Goal: Navigation & Orientation: Find specific page/section

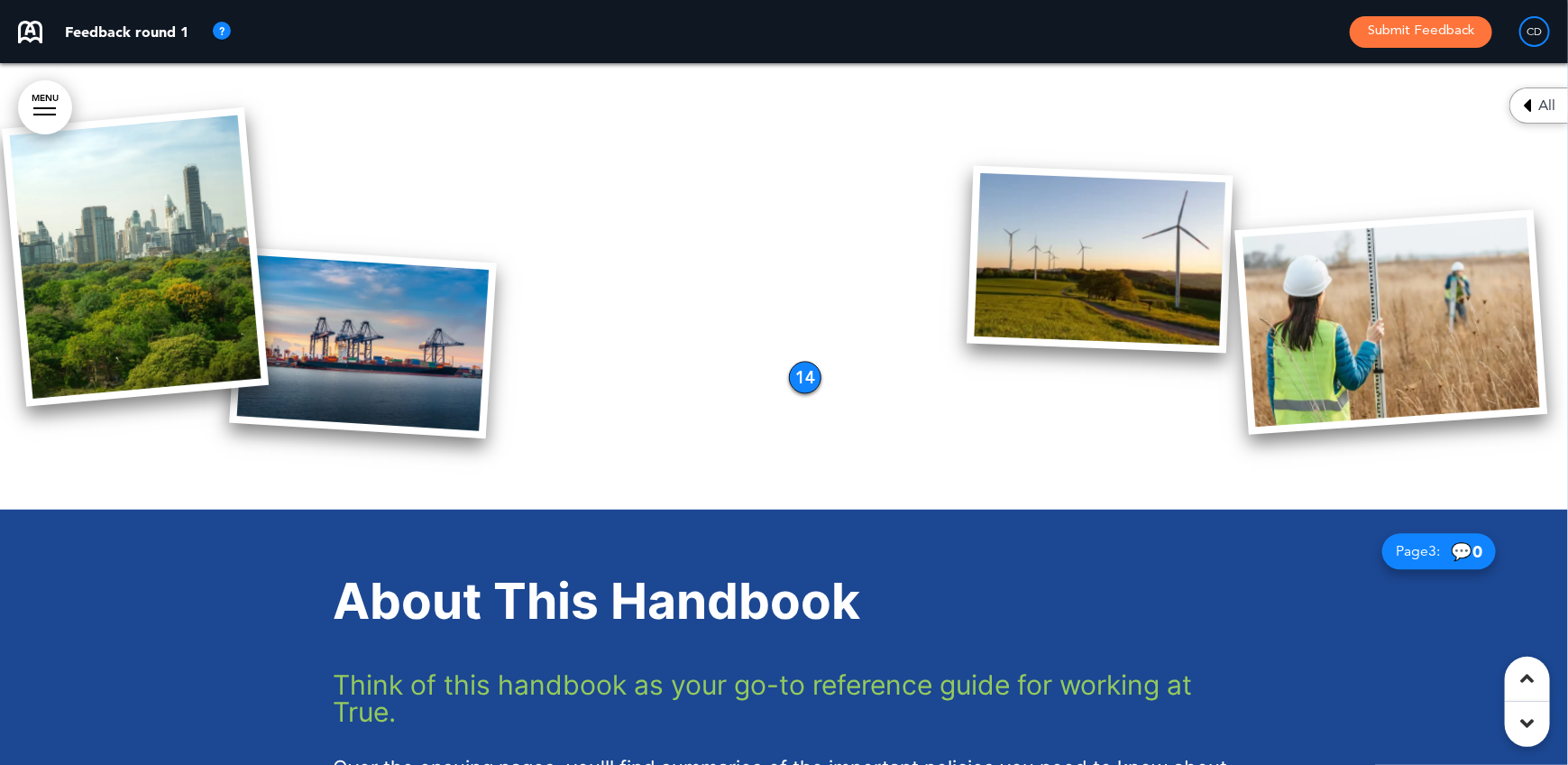
scroll to position [2165, 0]
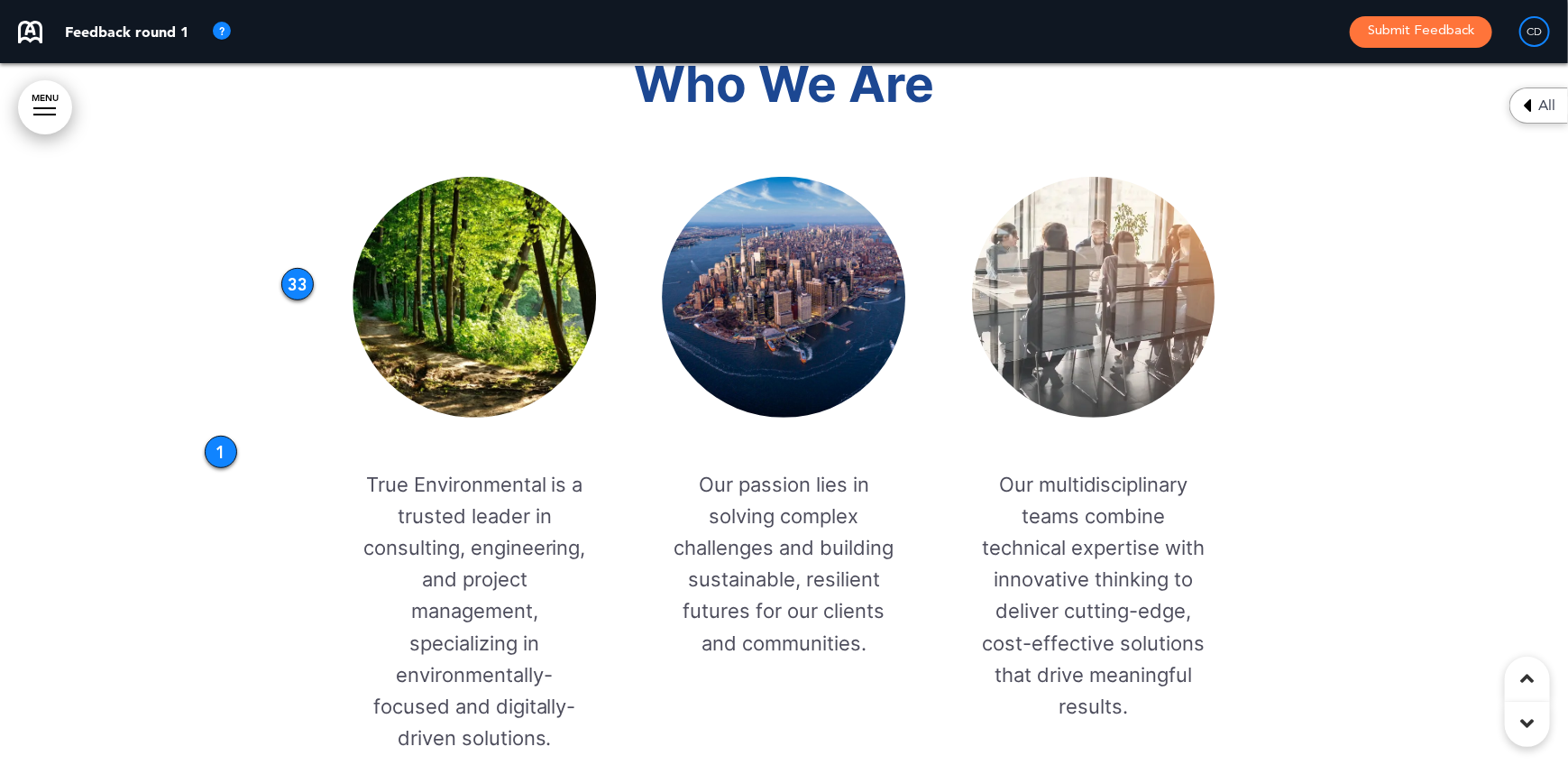
scroll to position [3879, 0]
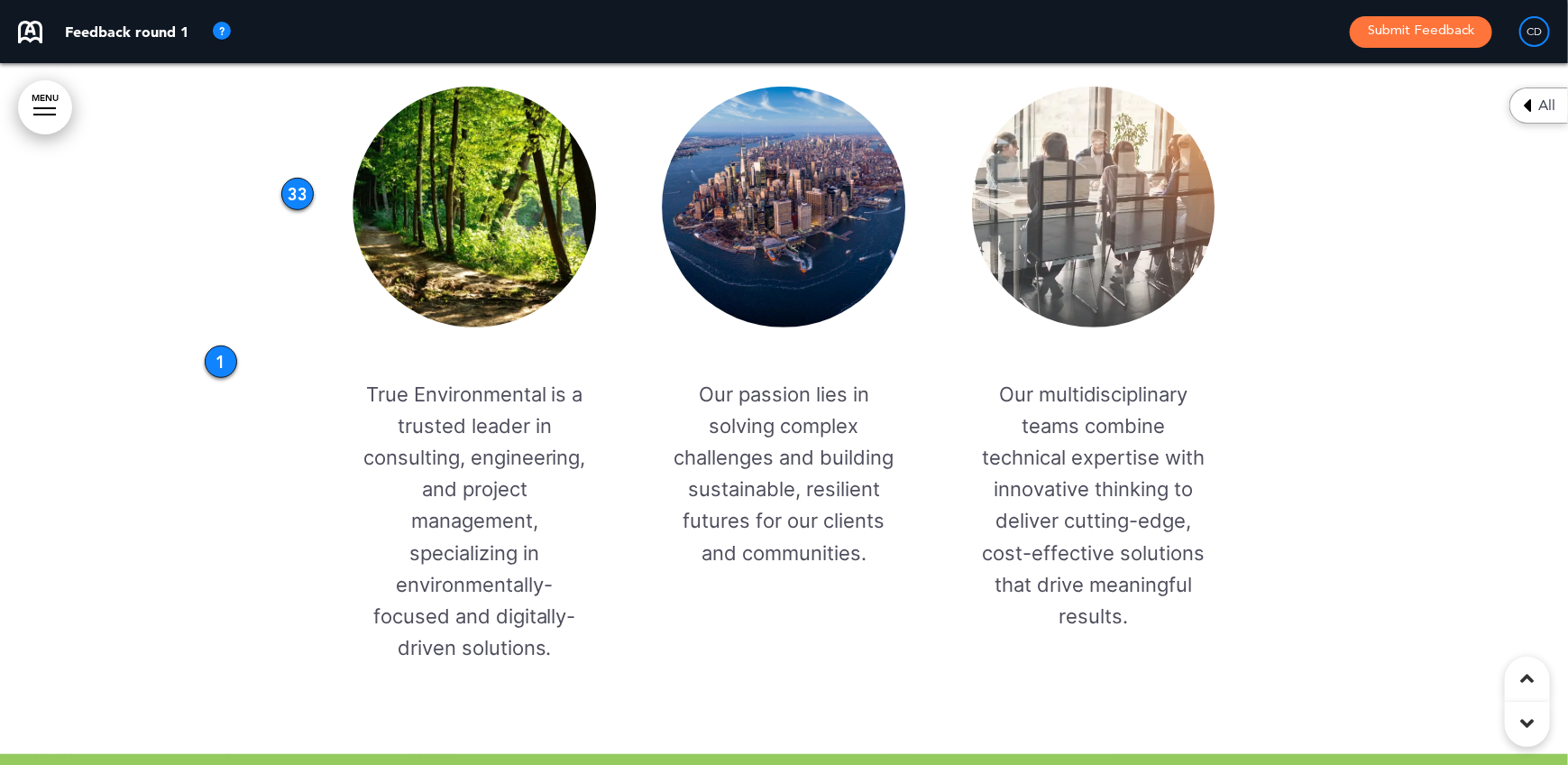
click at [216, 361] on div "1" at bounding box center [221, 362] width 33 height 33
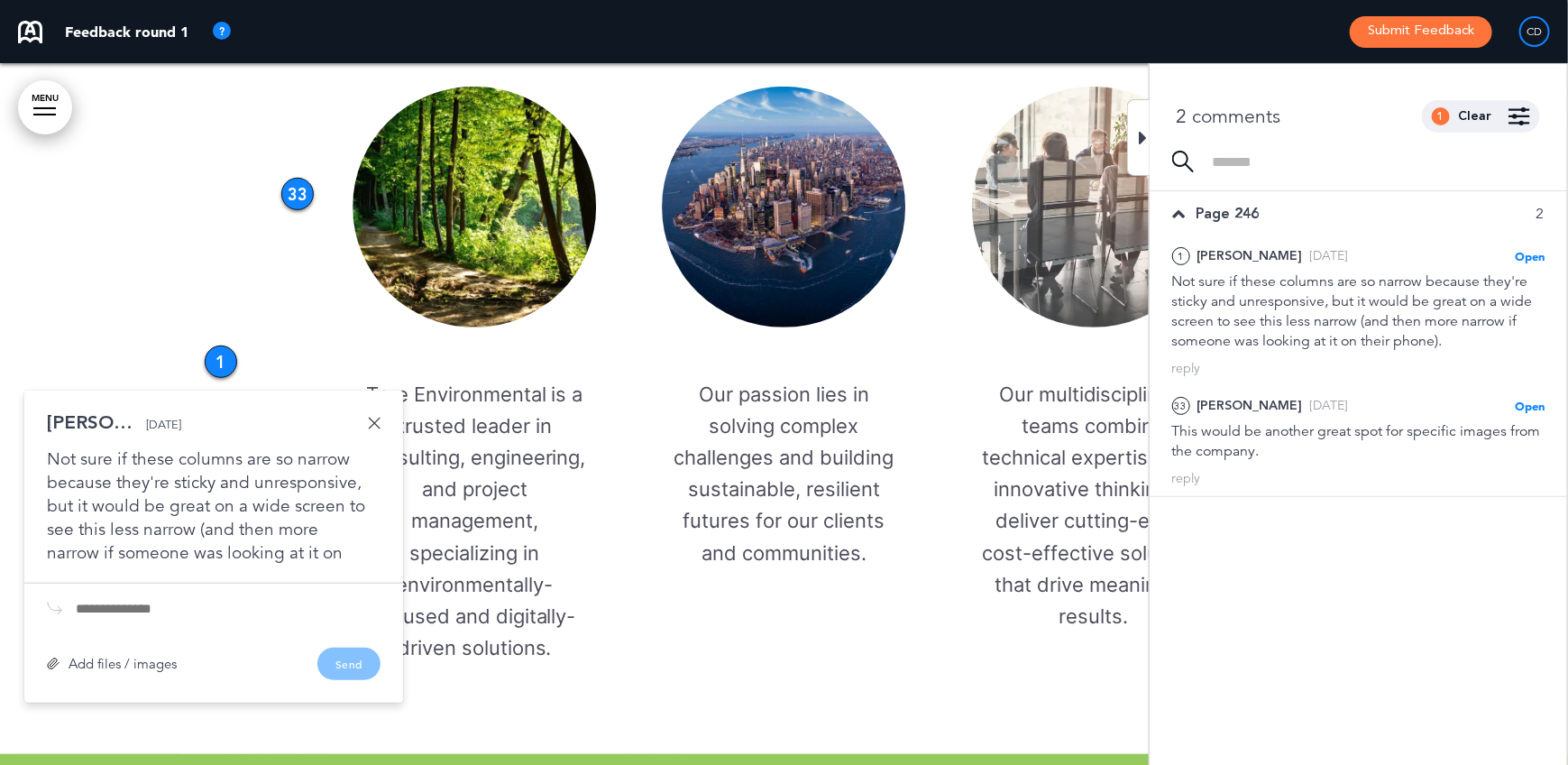
click at [368, 420] on link at bounding box center [374, 423] width 13 height 13
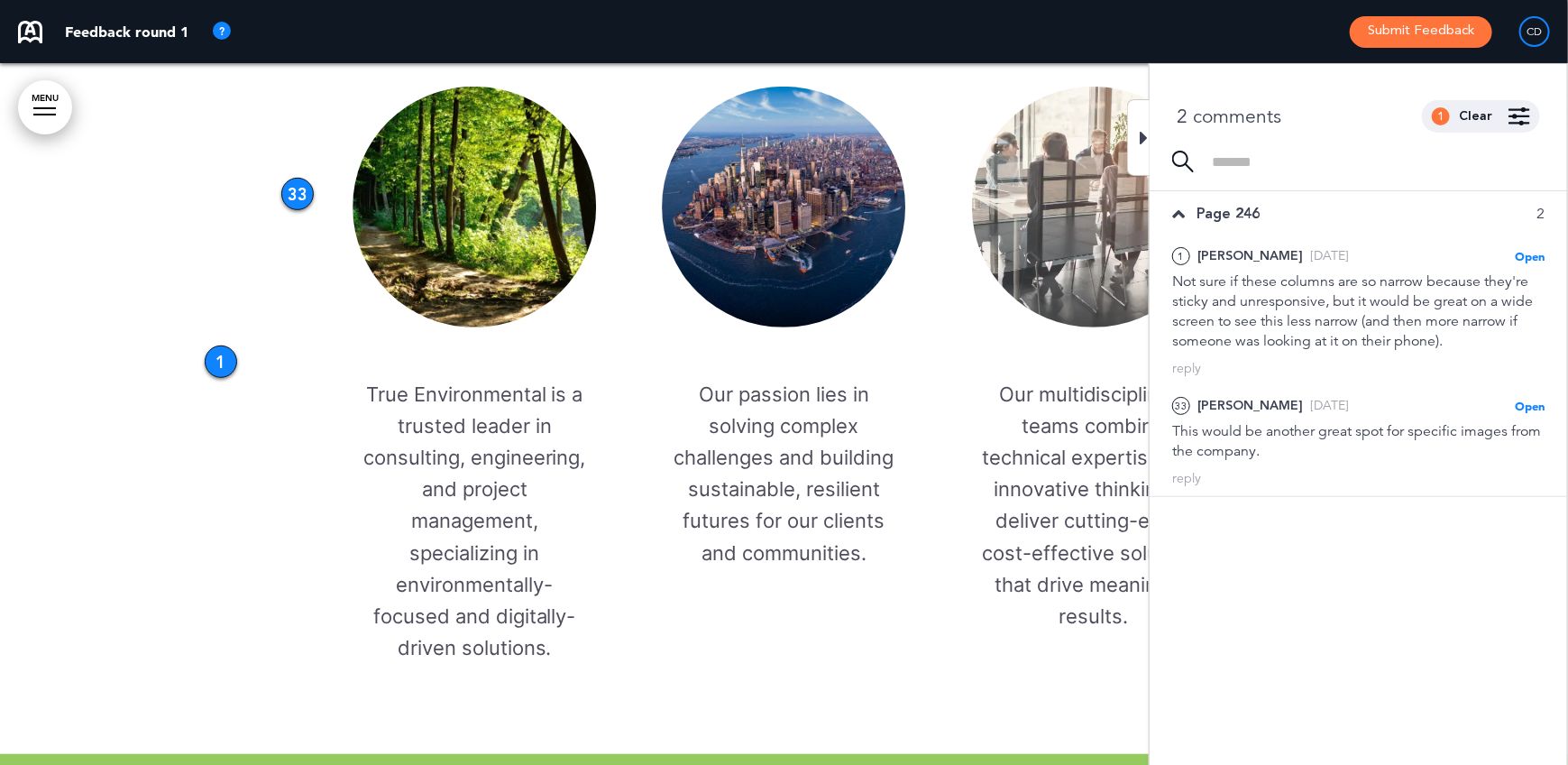
click at [289, 187] on div "33" at bounding box center [298, 194] width 33 height 33
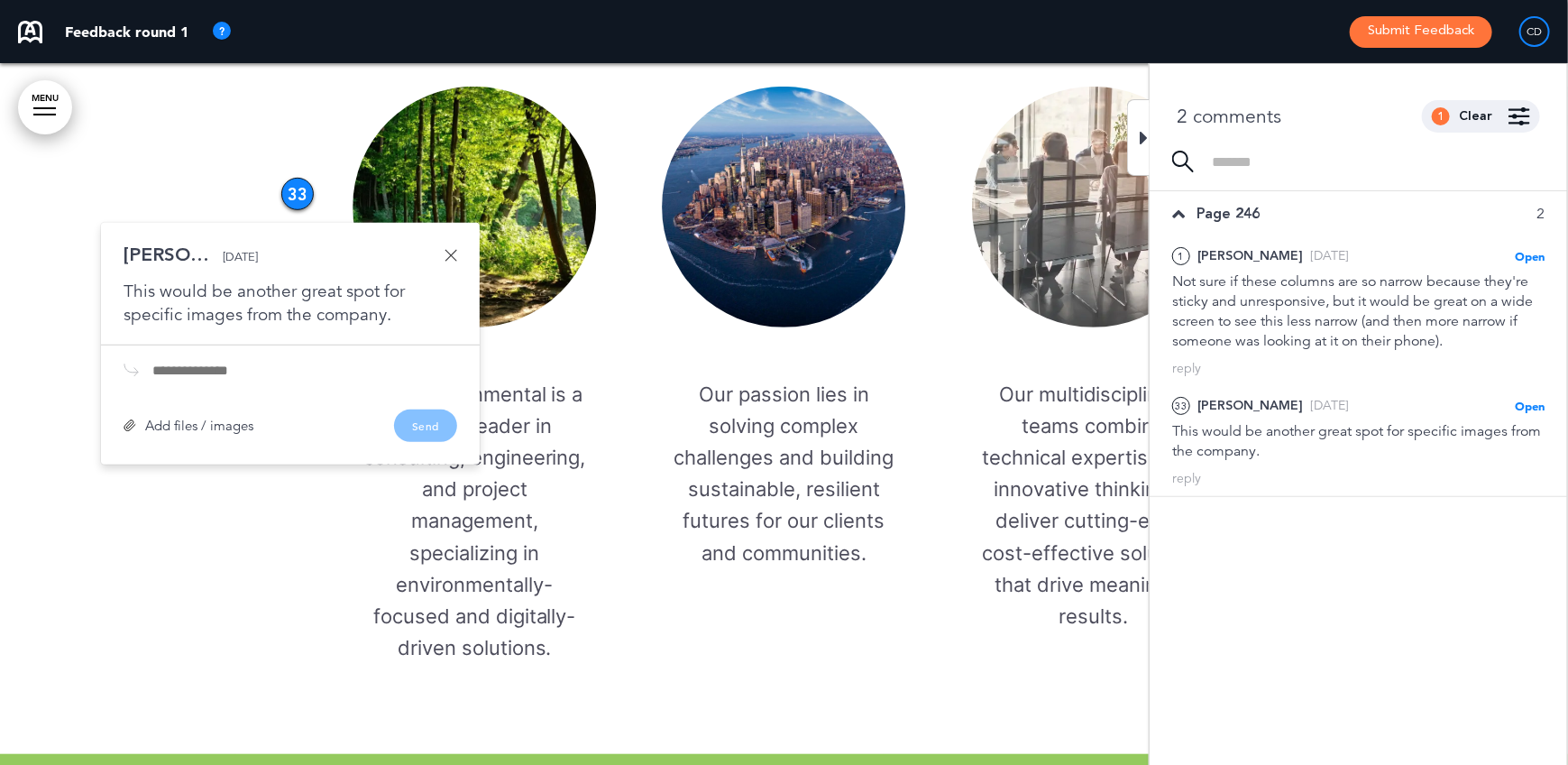
click at [453, 259] on link at bounding box center [451, 256] width 13 height 13
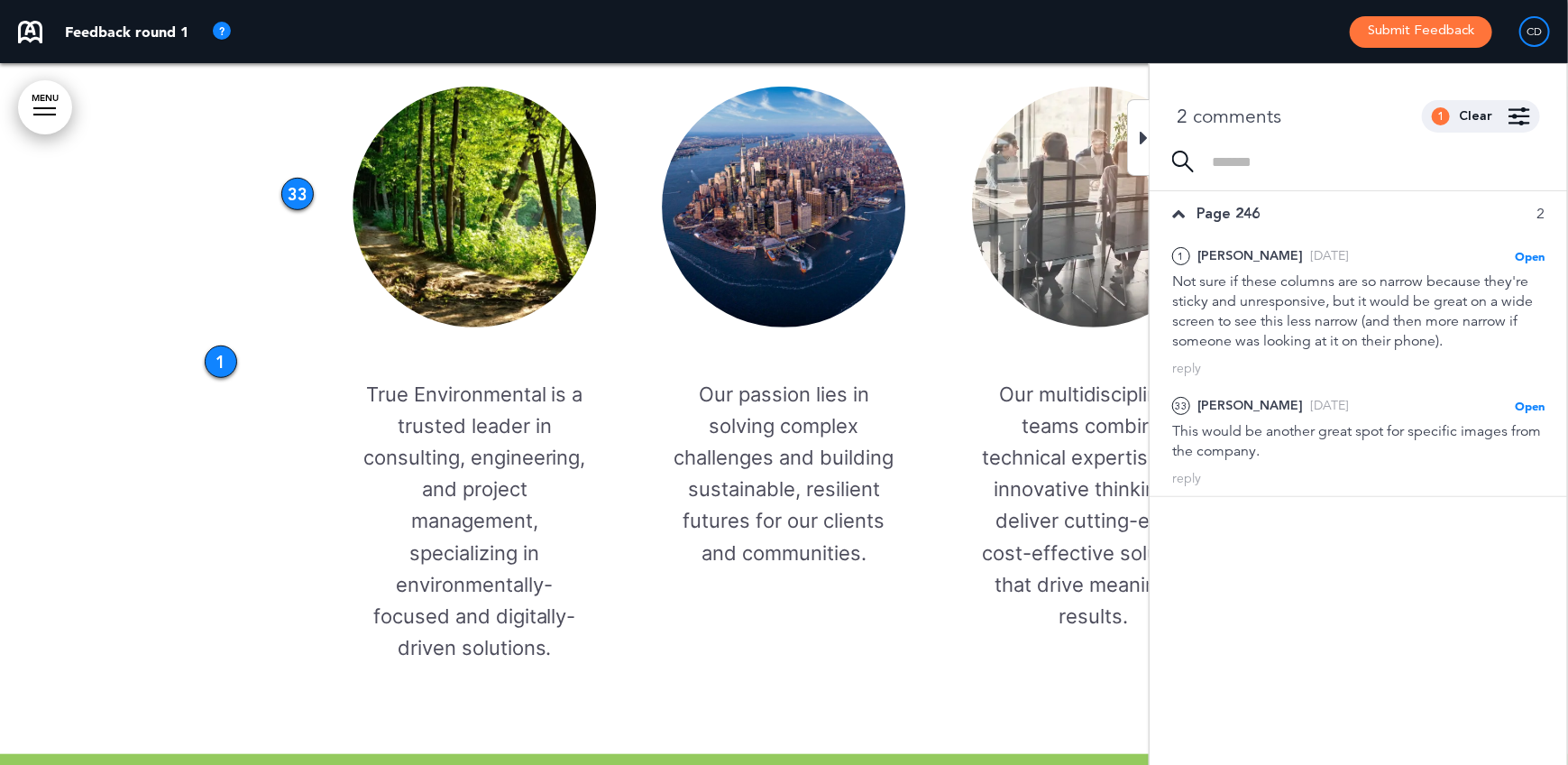
scroll to position [4149, 0]
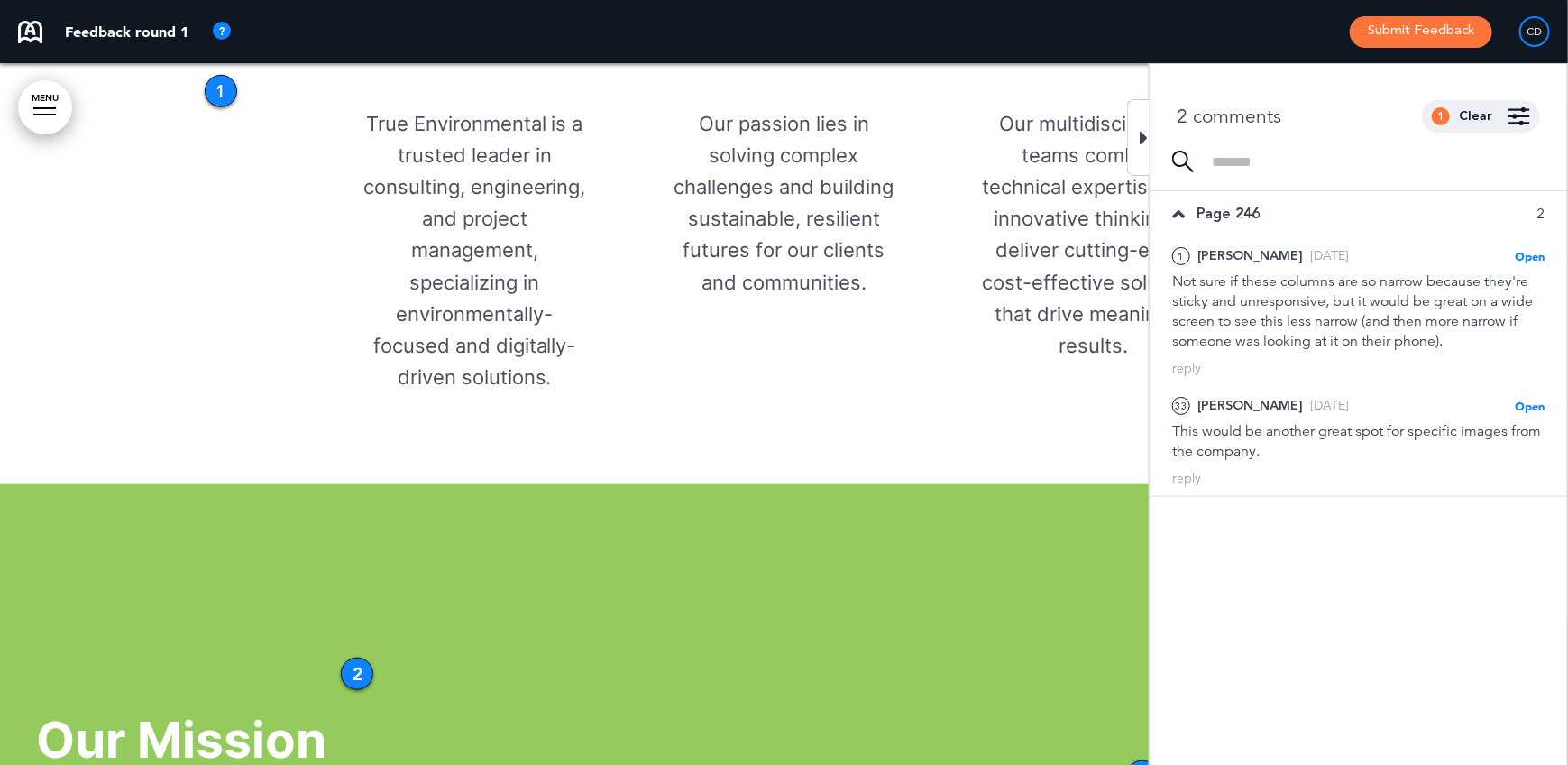
click at [1146, 137] on icon at bounding box center [1143, 138] width 8 height 22
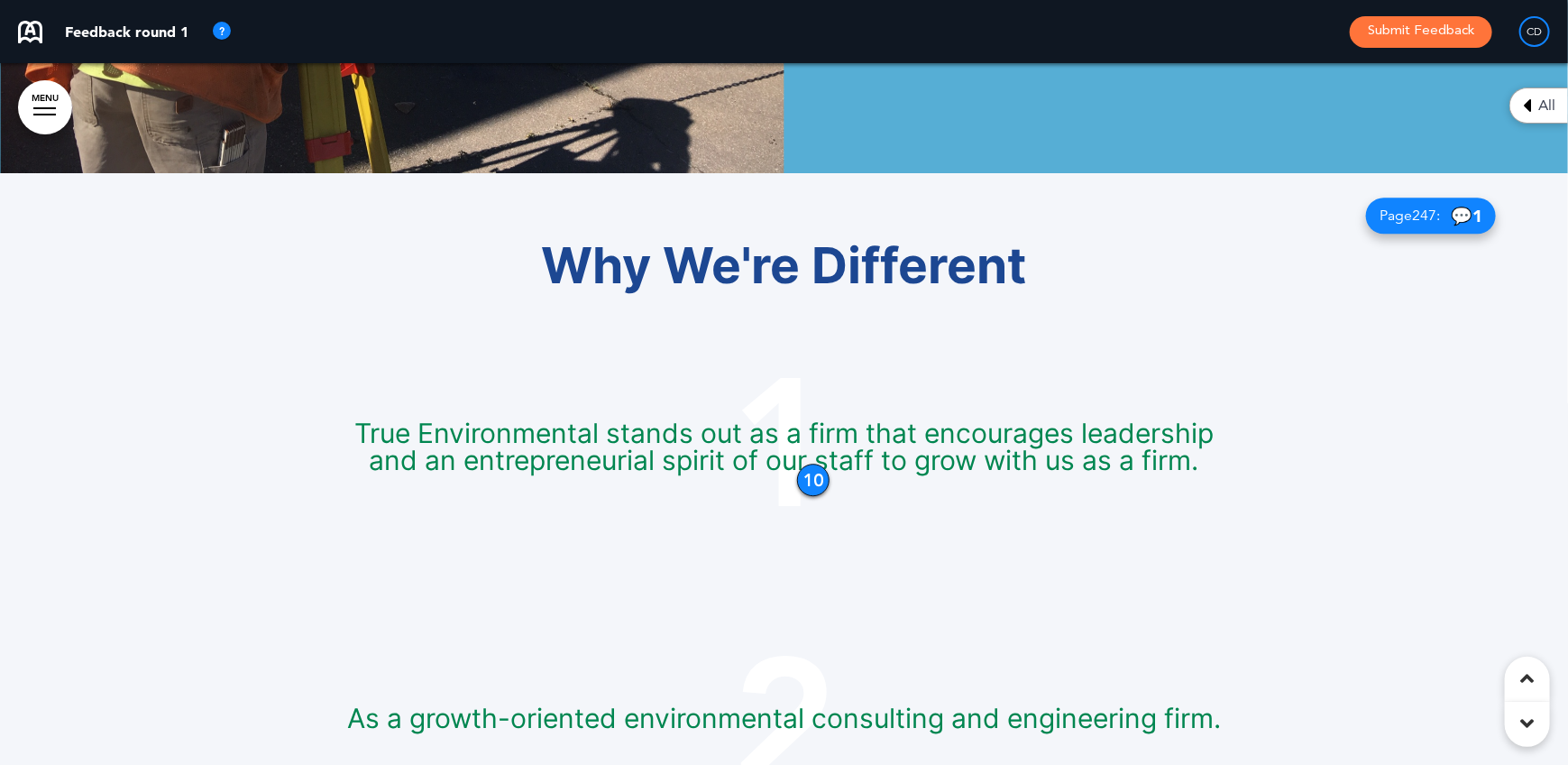
scroll to position [5954, 0]
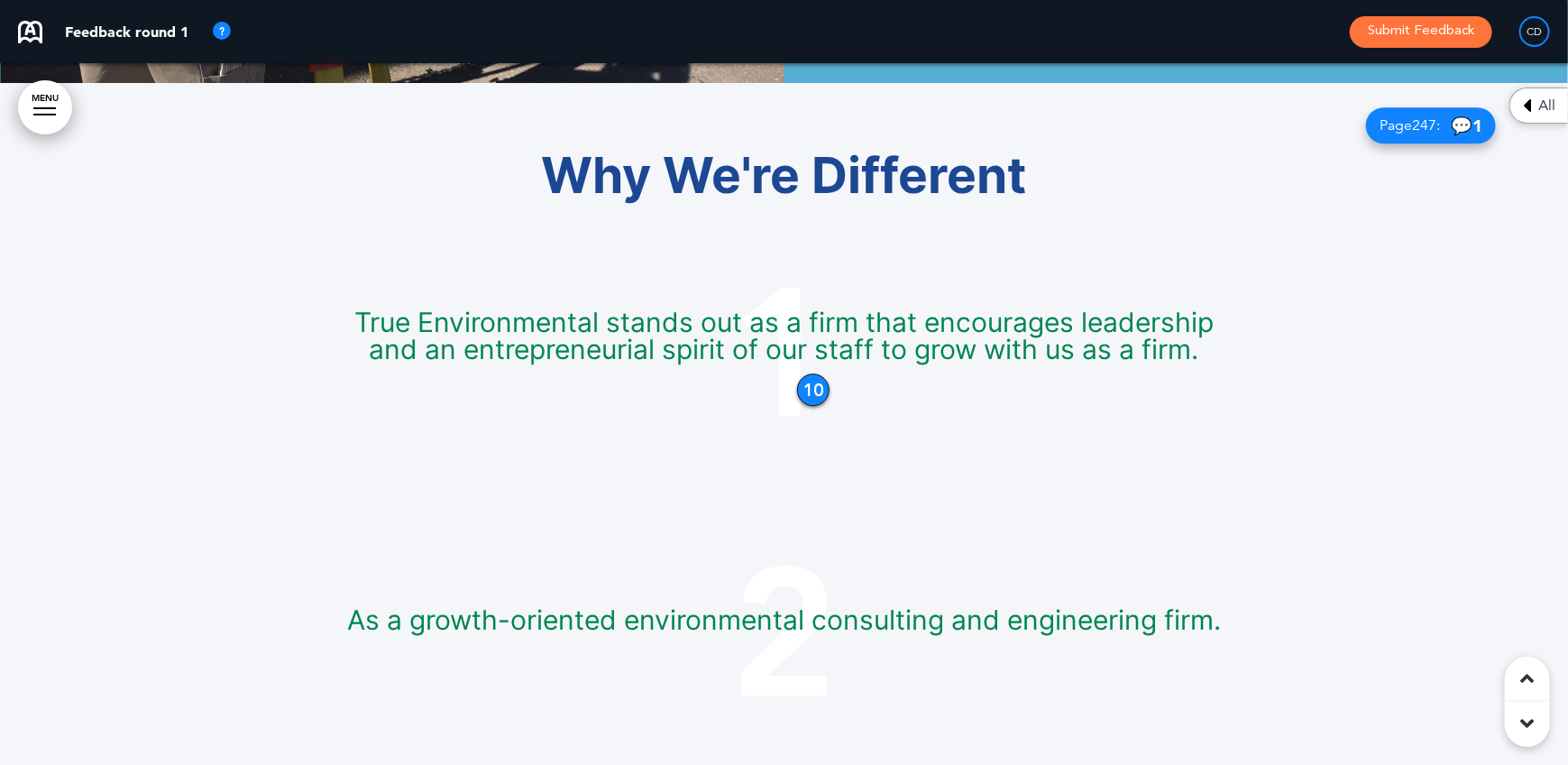
click at [813, 390] on div "10" at bounding box center [813, 390] width 33 height 33
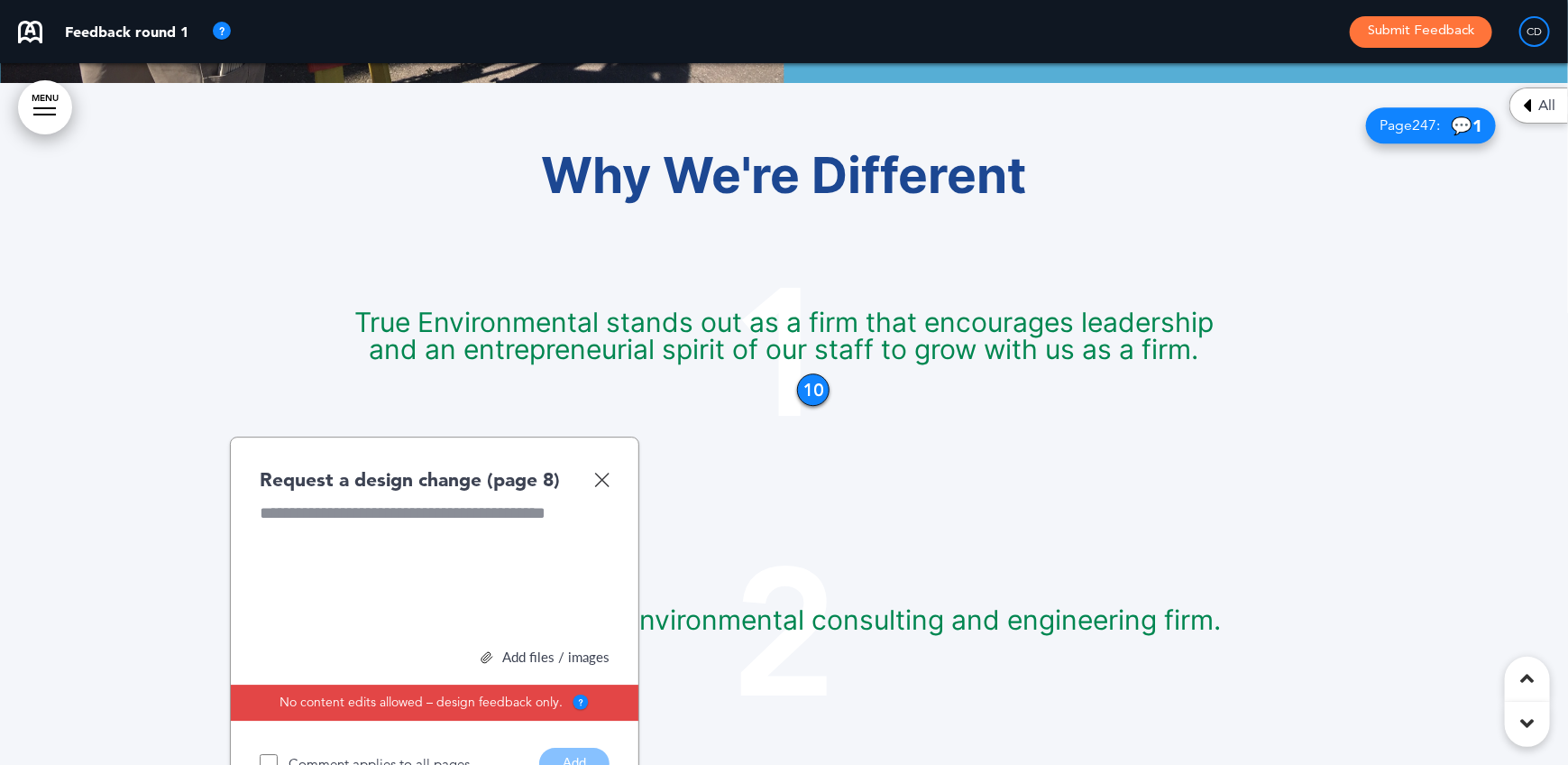
click at [597, 477] on img at bounding box center [601, 479] width 15 height 15
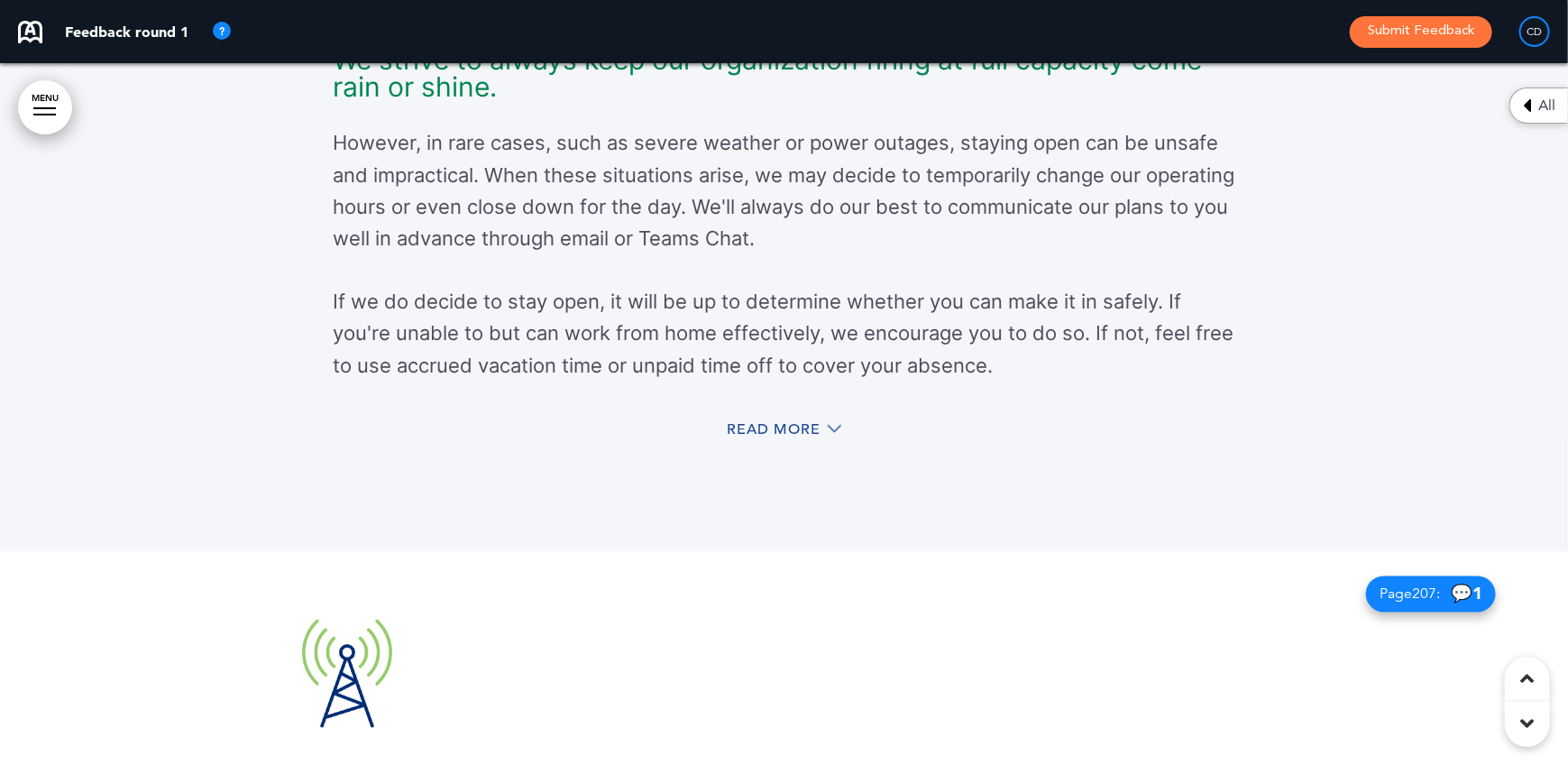
scroll to position [22102, 0]
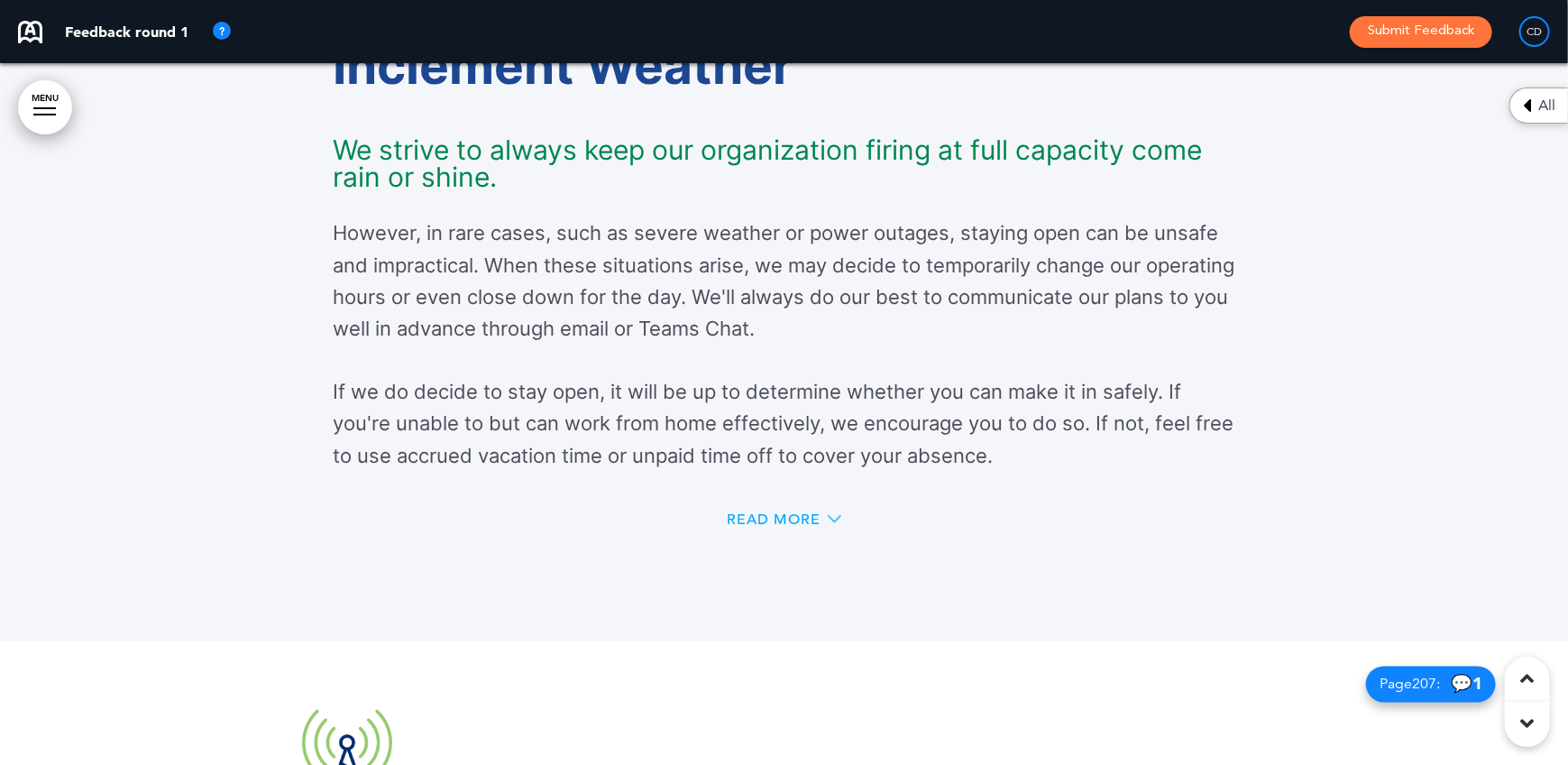
click at [830, 526] on icon at bounding box center [834, 518] width 14 height 14
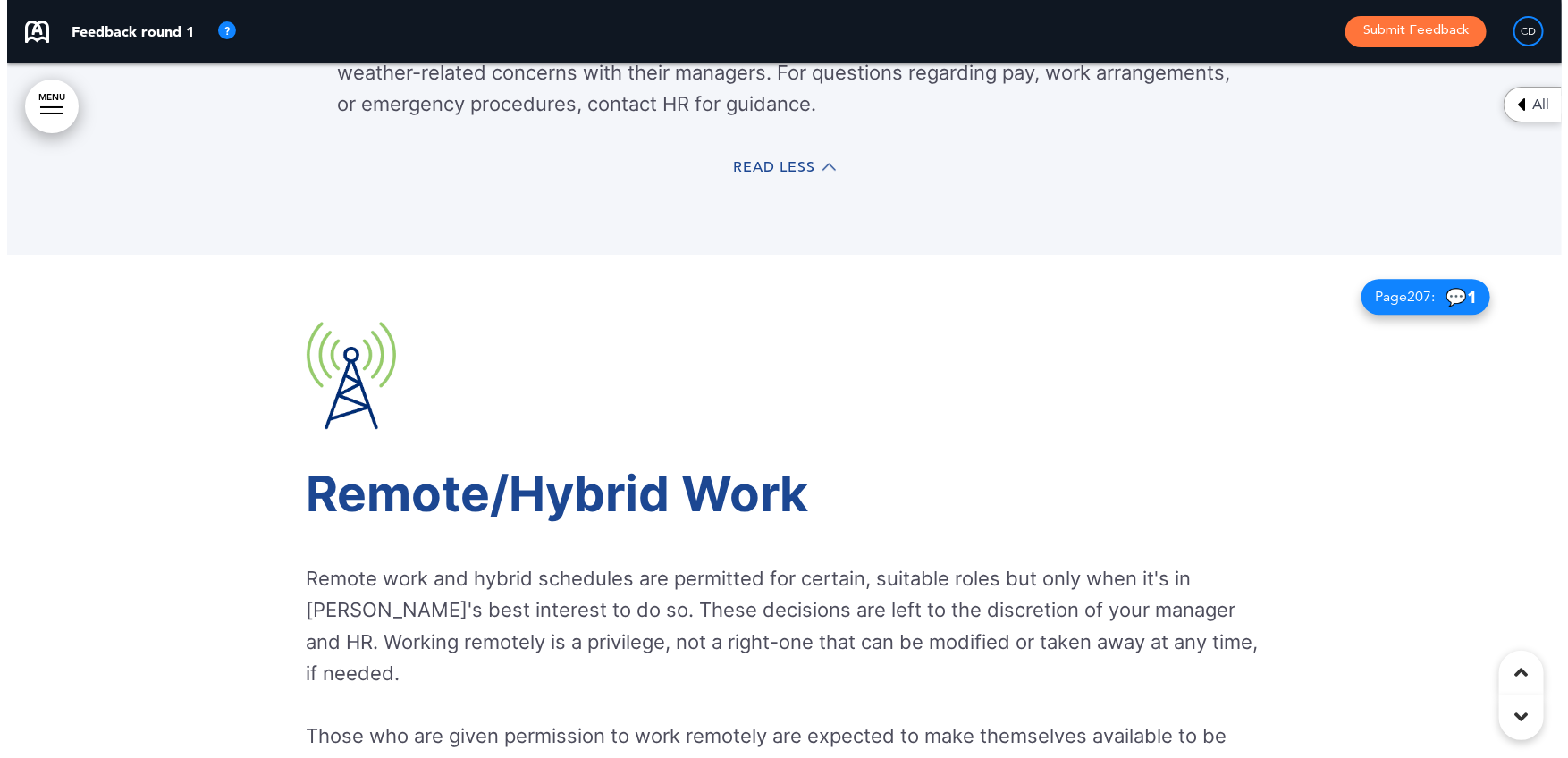
scroll to position [23329, 0]
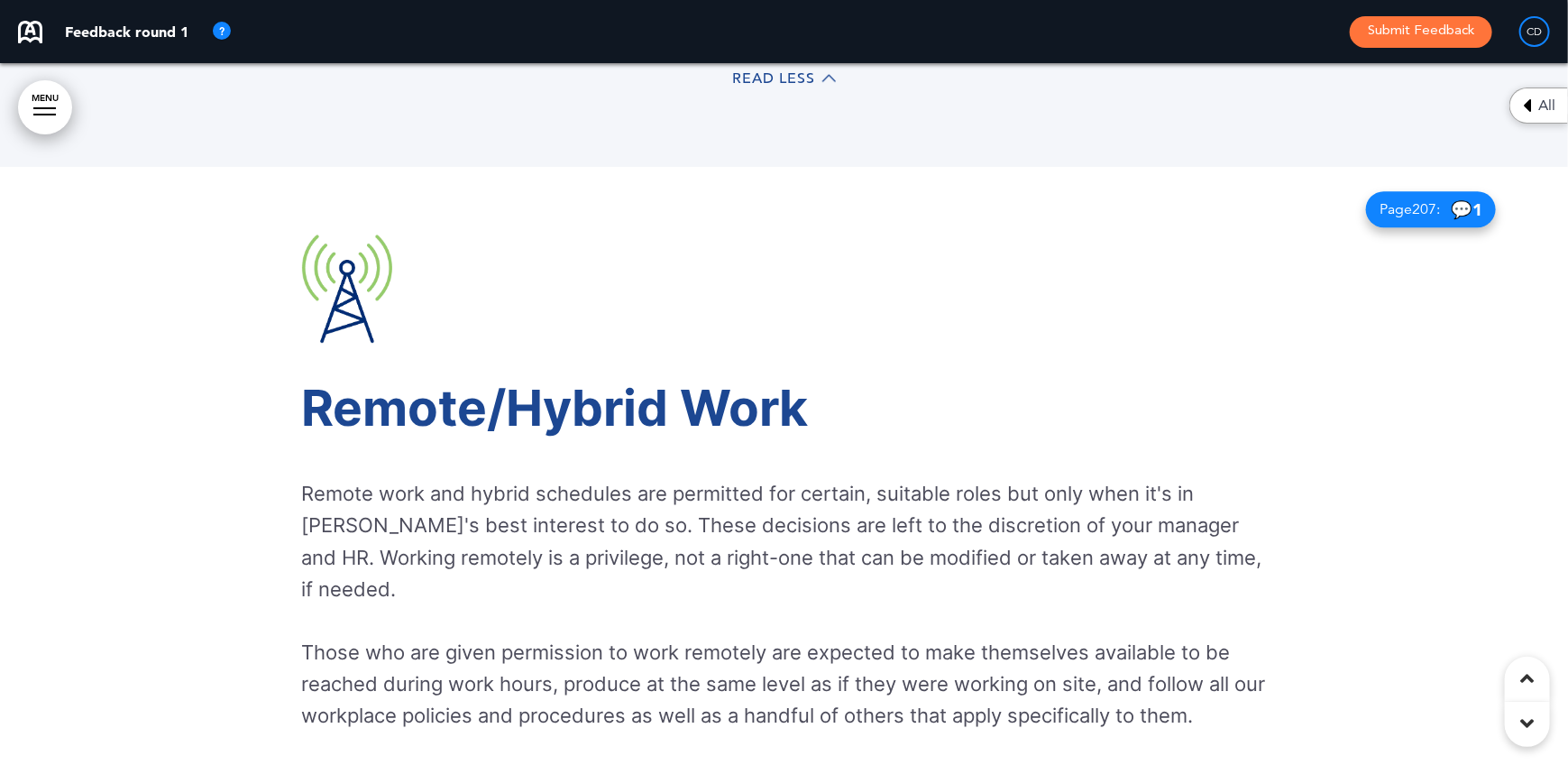
click at [45, 104] on link "MENU" at bounding box center [45, 108] width 54 height 54
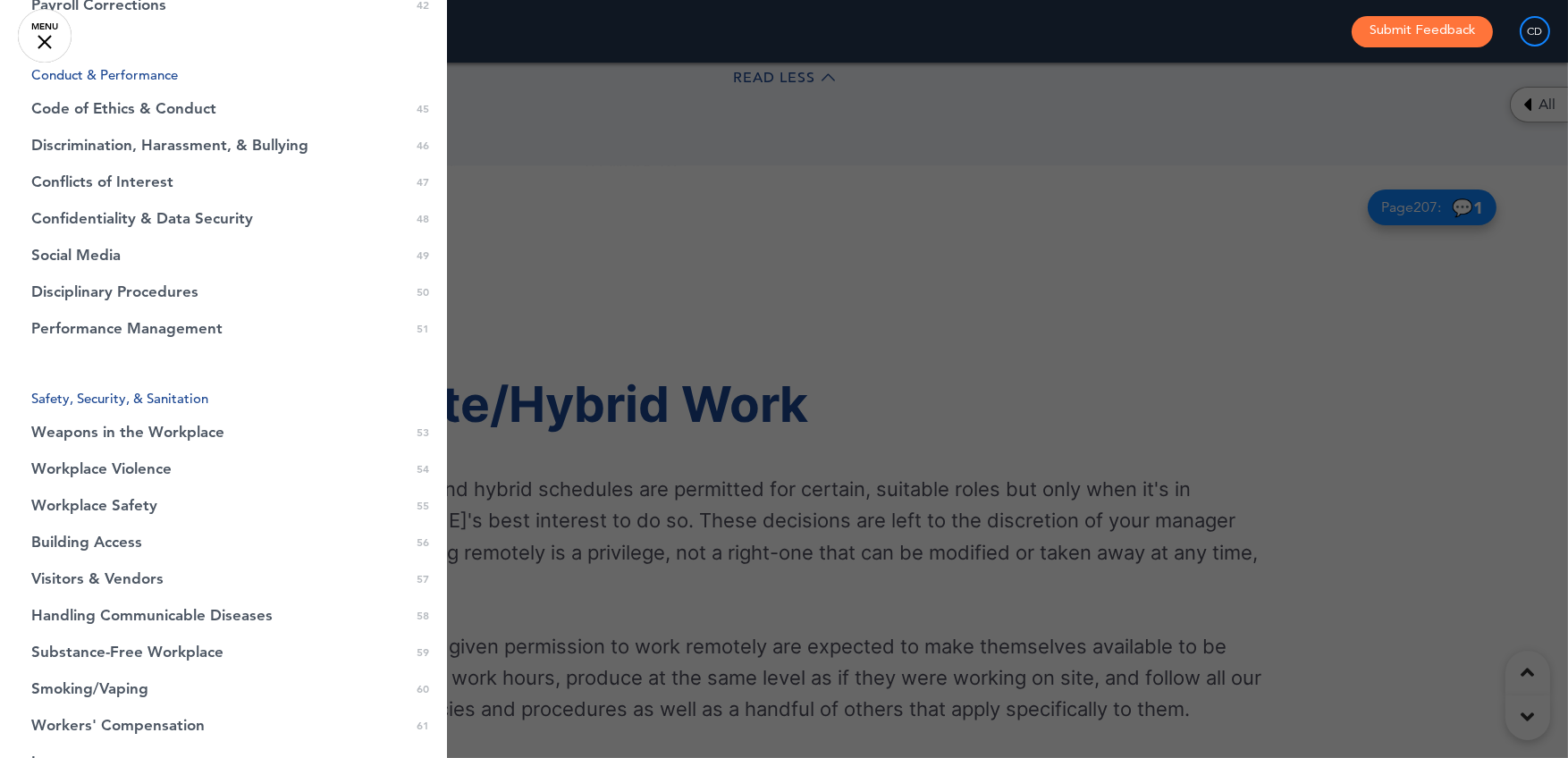
scroll to position [1609, 0]
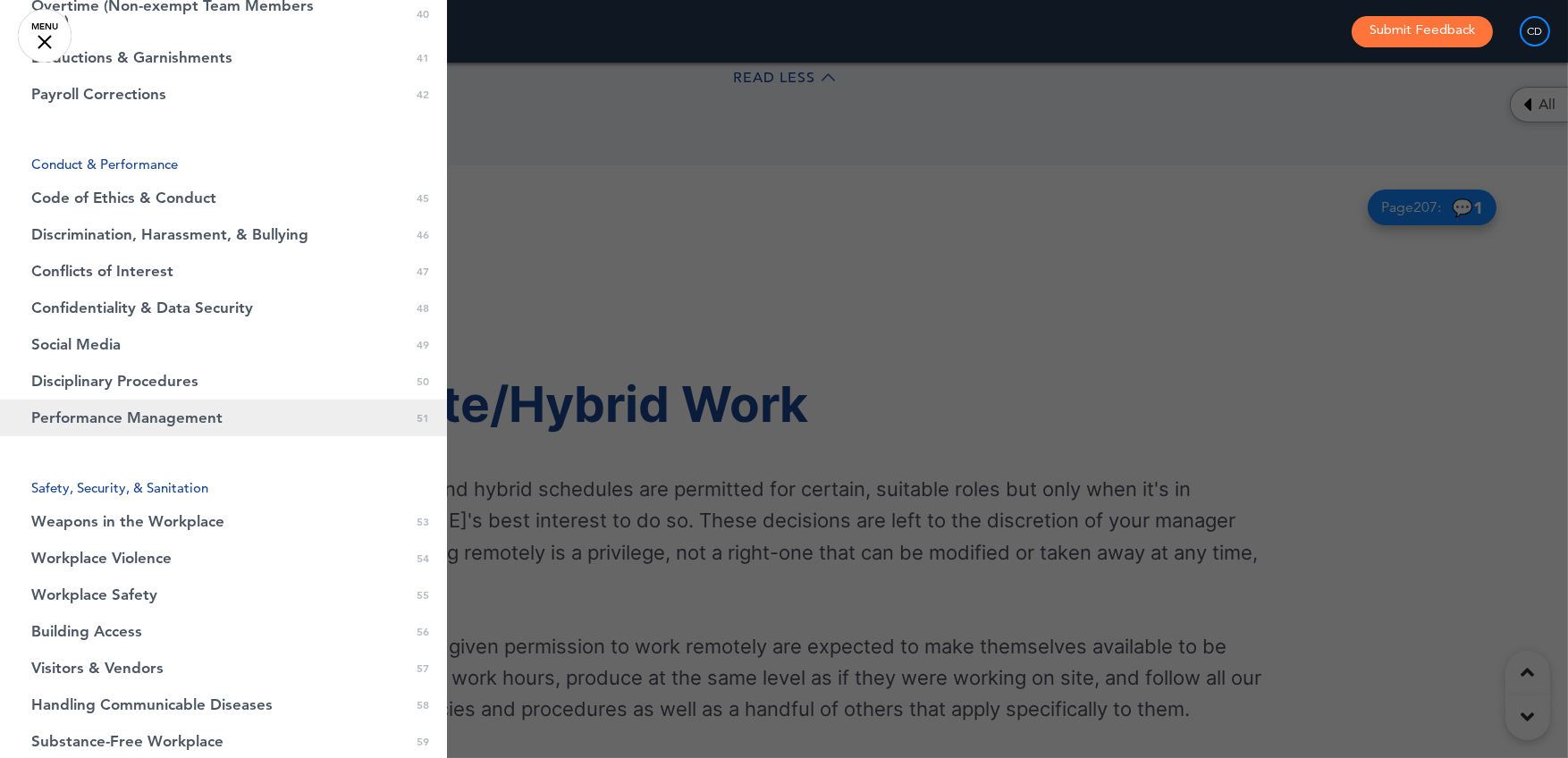
click at [95, 419] on span "Performance Management" at bounding box center [127, 418] width 191 height 15
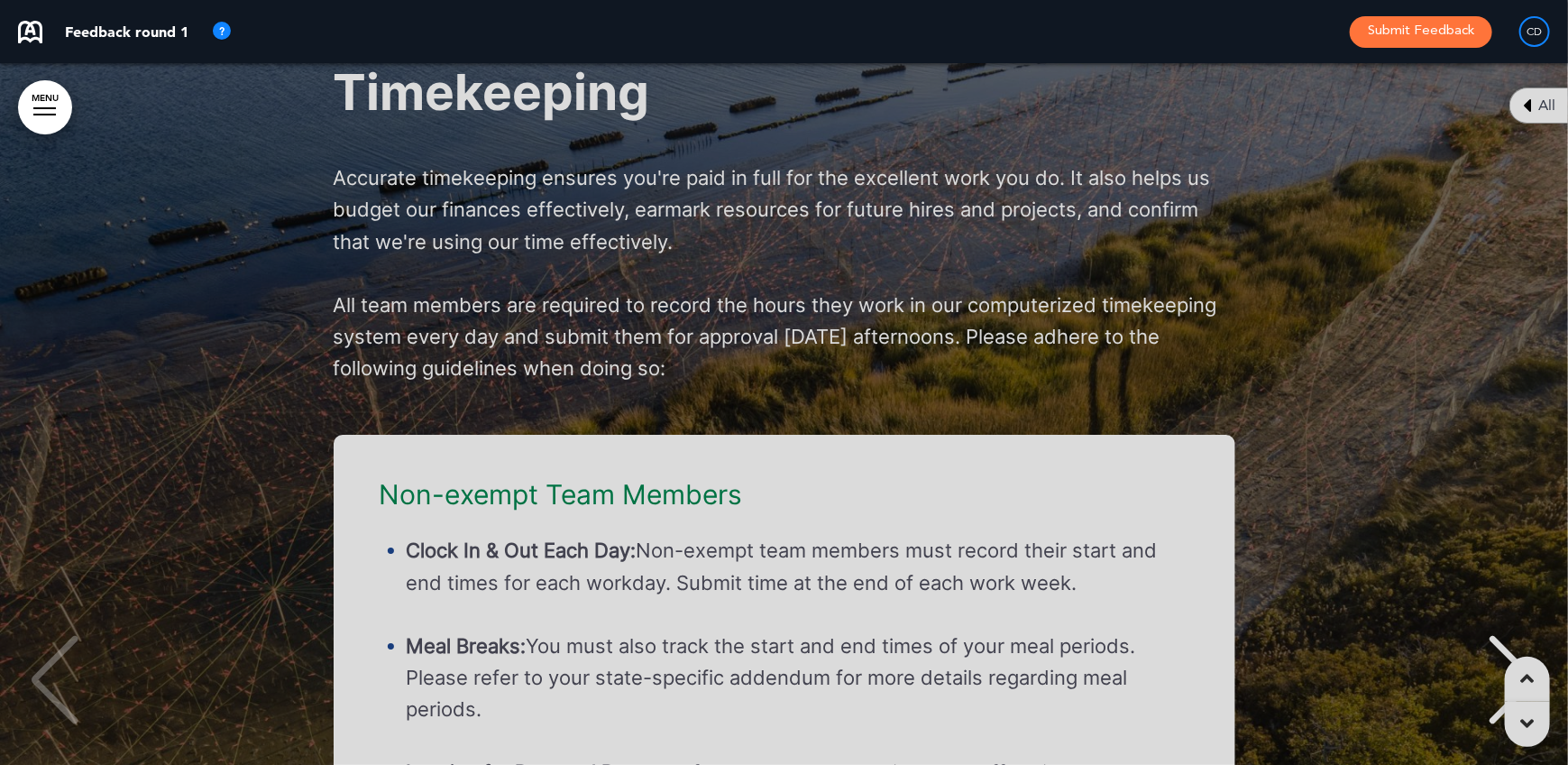
scroll to position [44616, 0]
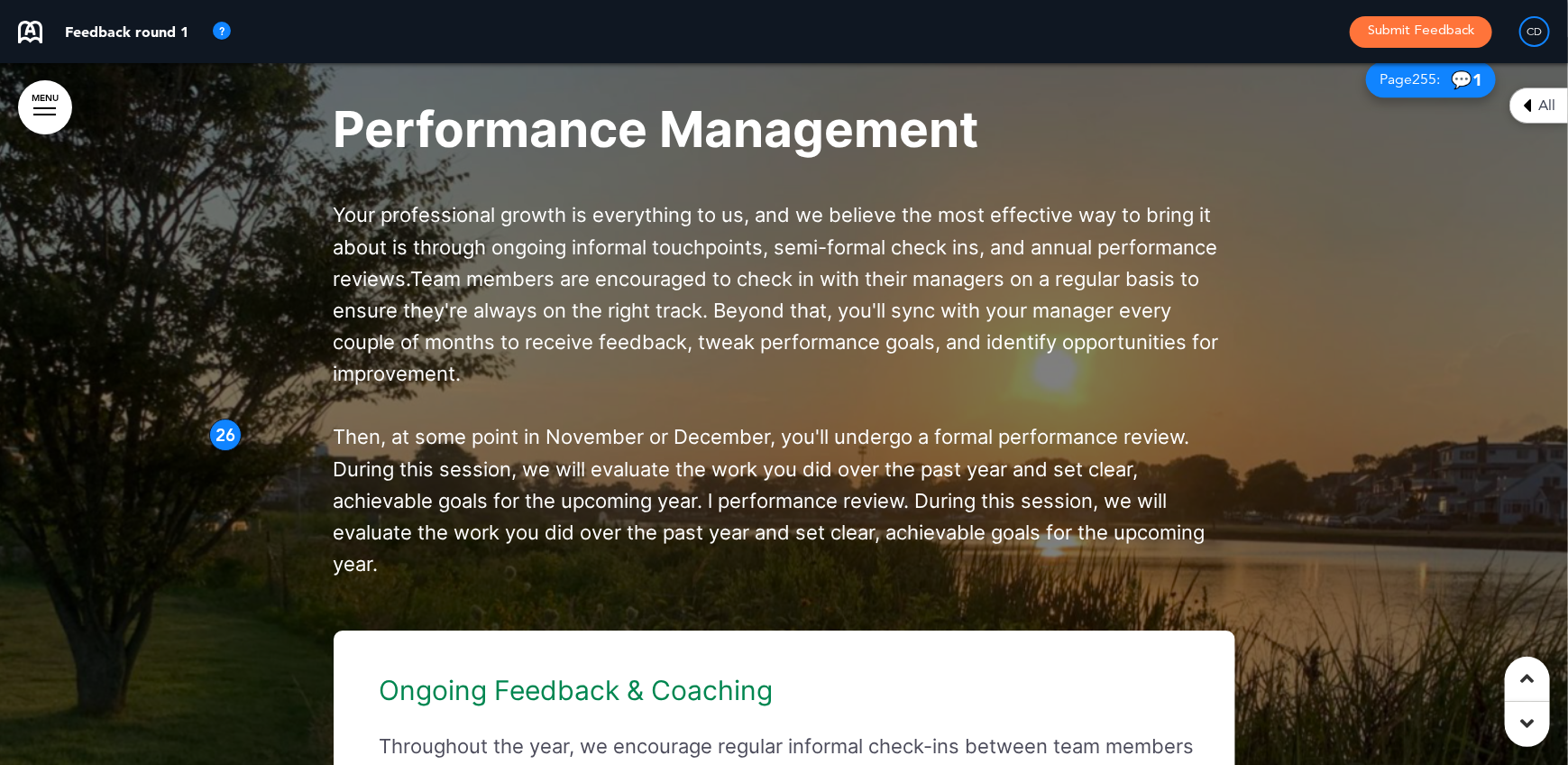
click at [219, 451] on div "26" at bounding box center [226, 435] width 33 height 33
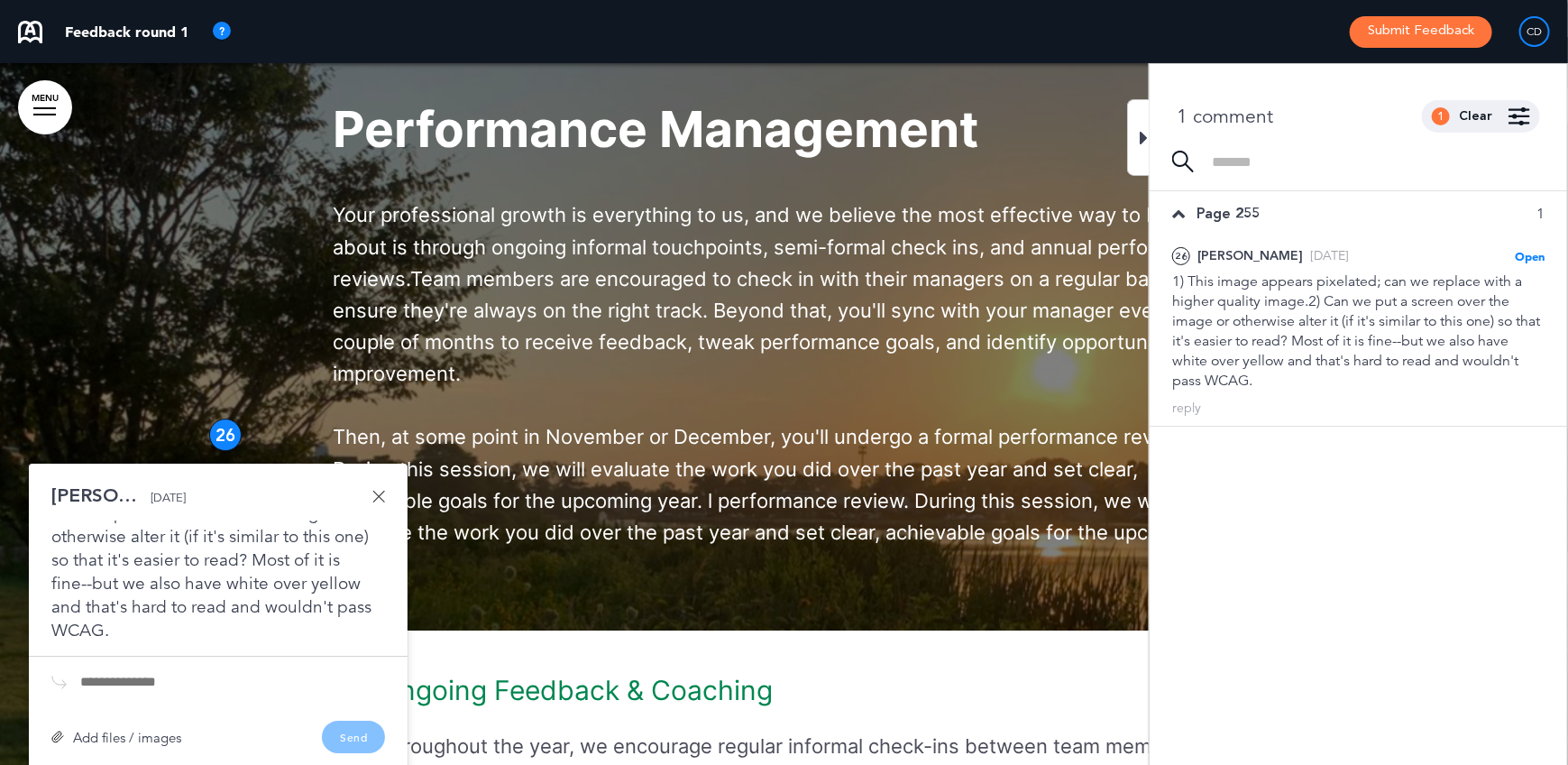
scroll to position [70, 0]
click at [383, 502] on link at bounding box center [379, 496] width 13 height 13
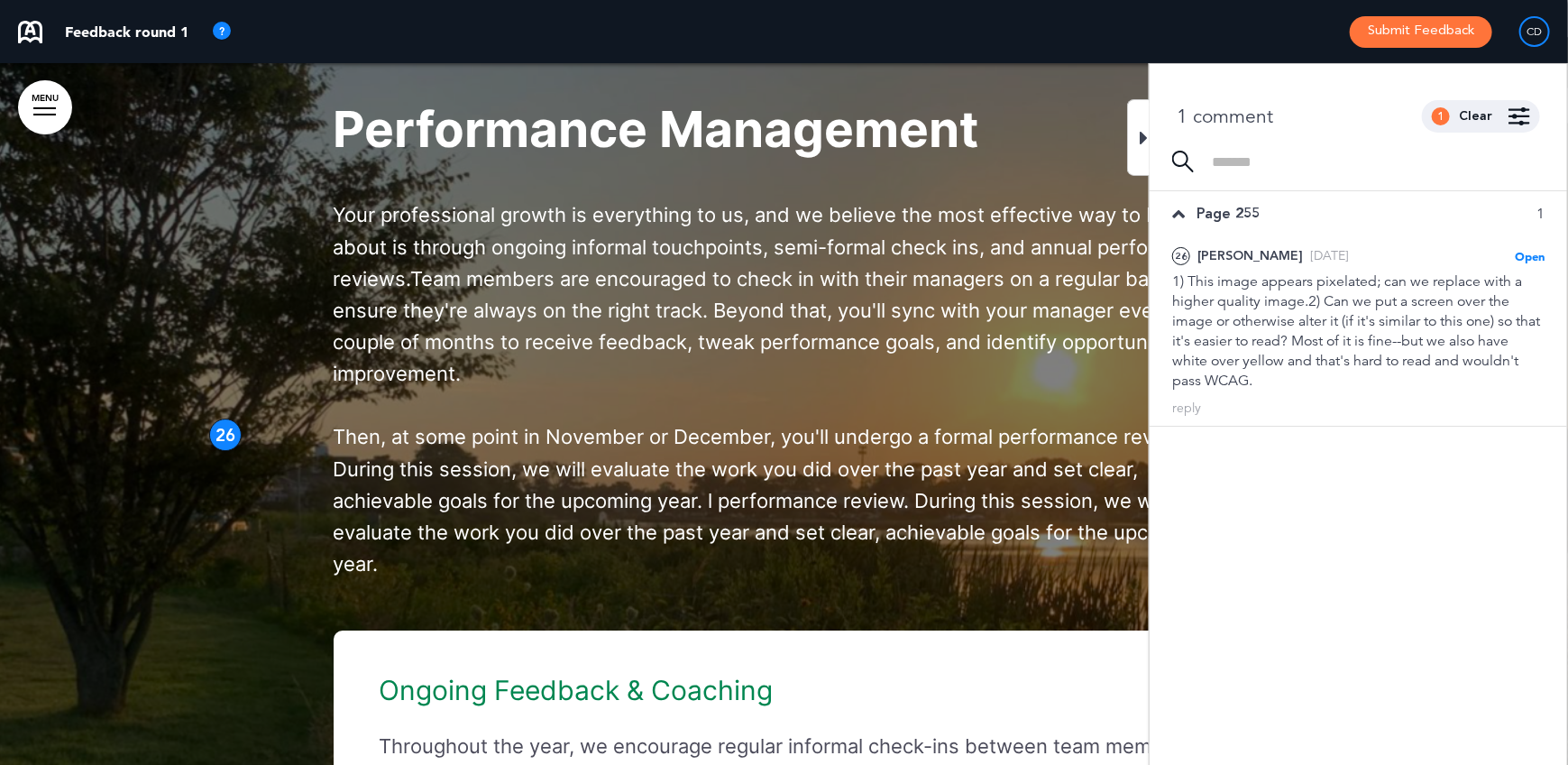
click at [1143, 132] on icon at bounding box center [1143, 138] width 8 height 22
